Goal: Find specific page/section: Find specific page/section

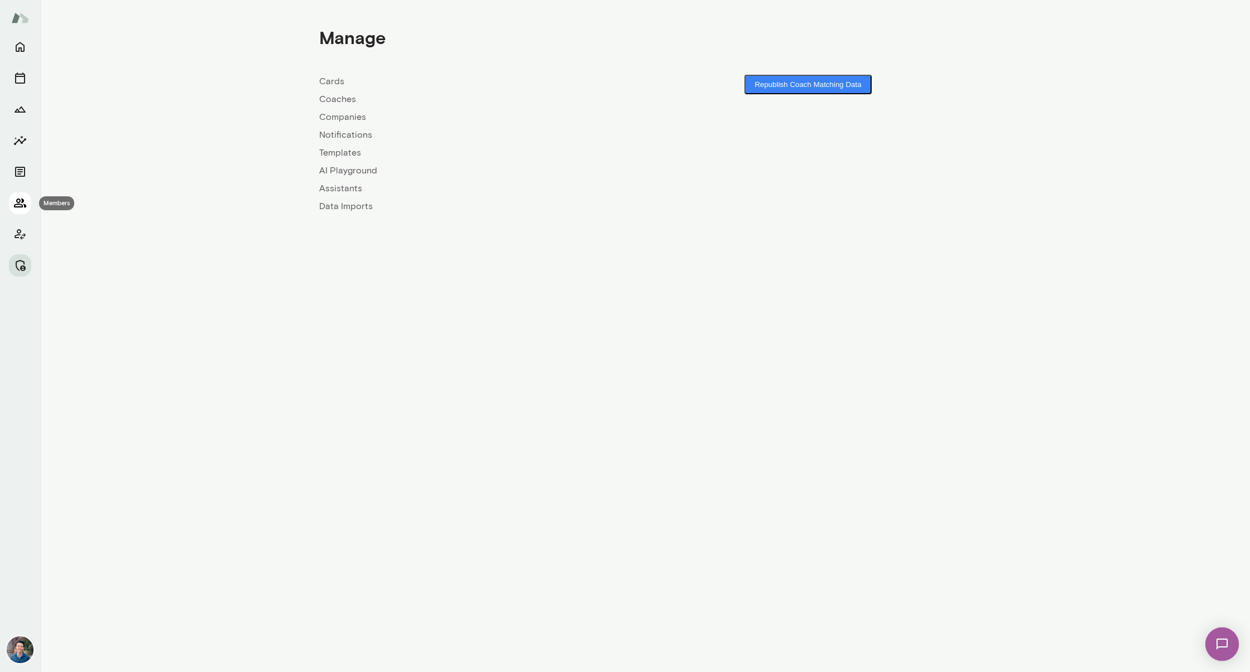
click at [22, 199] on icon "Members" at bounding box center [20, 203] width 12 height 9
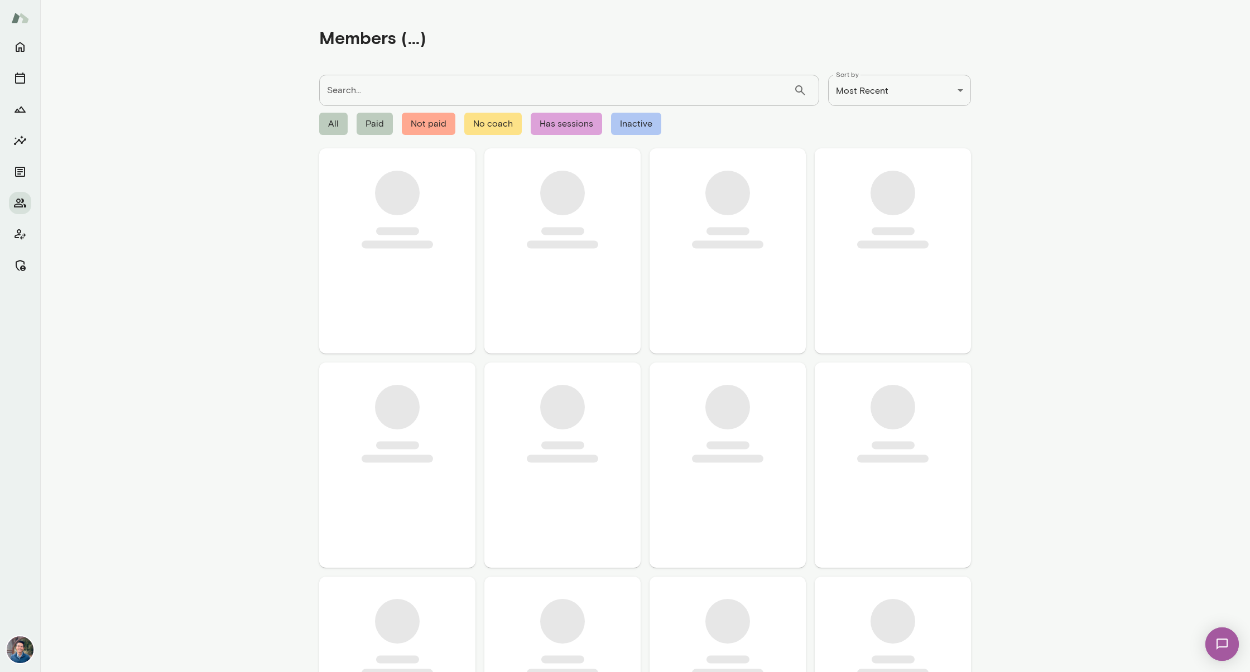
click at [467, 83] on input "Search..." at bounding box center [556, 90] width 474 height 31
type input "***"
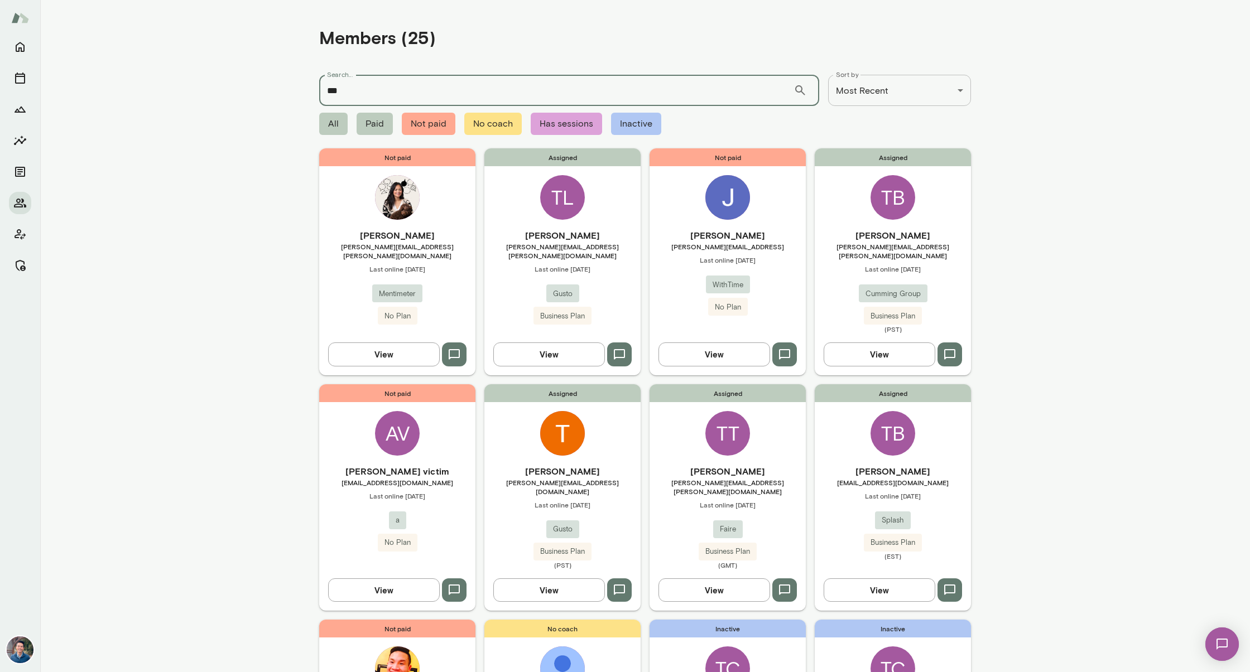
click at [564, 249] on span "[PERSON_NAME][EMAIL_ADDRESS][PERSON_NAME][DOMAIN_NAME]" at bounding box center [562, 251] width 156 height 18
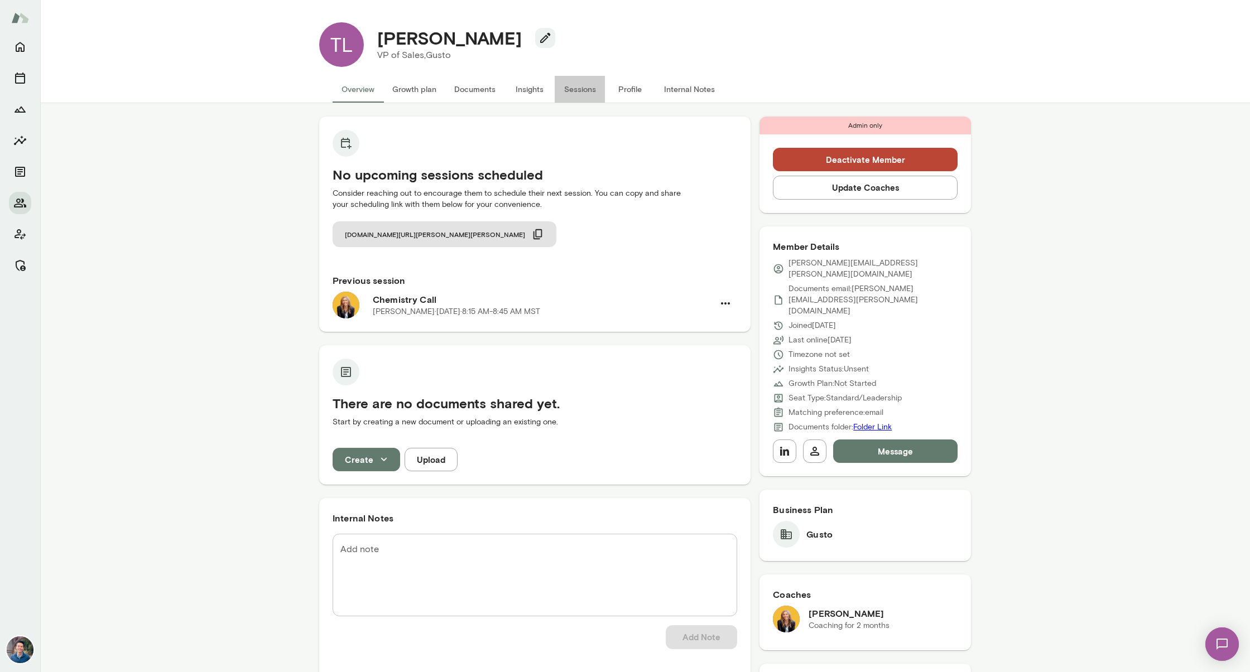
click at [586, 88] on button "Sessions" at bounding box center [580, 89] width 50 height 27
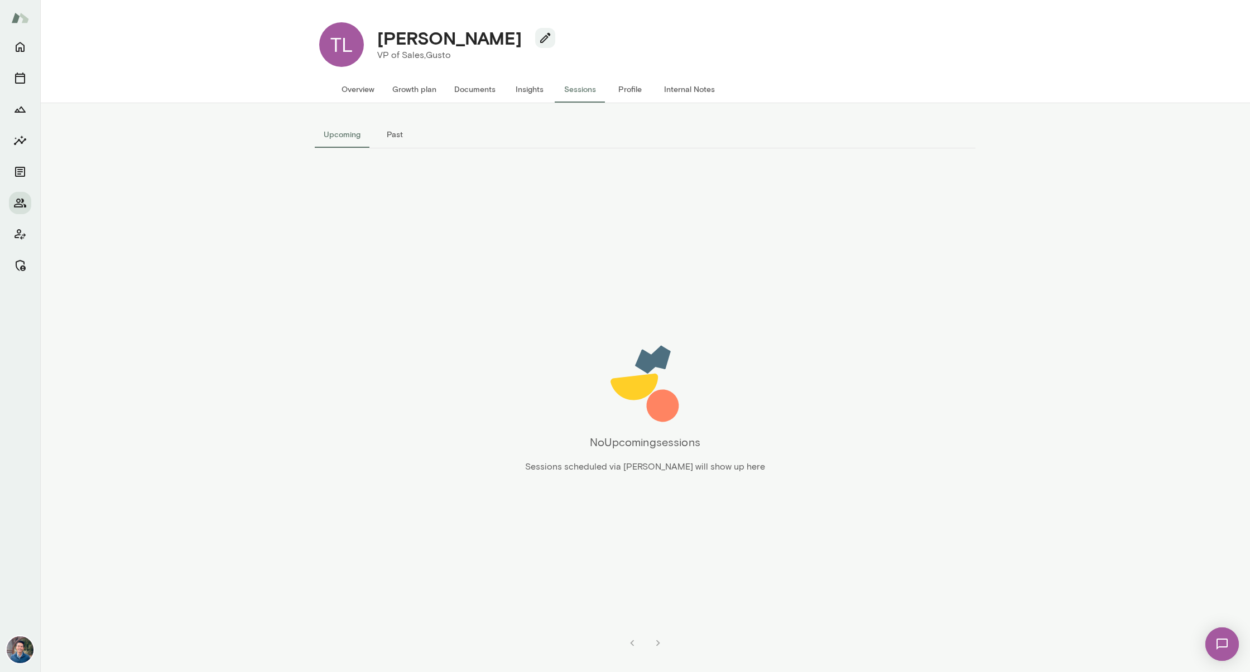
click at [368, 86] on button "Overview" at bounding box center [358, 89] width 51 height 27
